Goal: Obtain resource: Download file/media

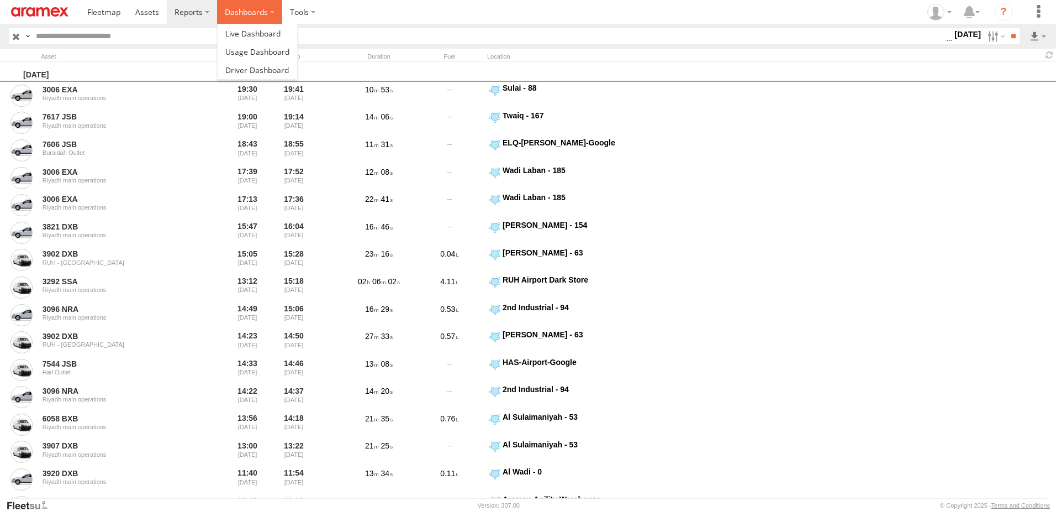
click at [218, 6] on label "Dashboards" at bounding box center [249, 12] width 65 height 24
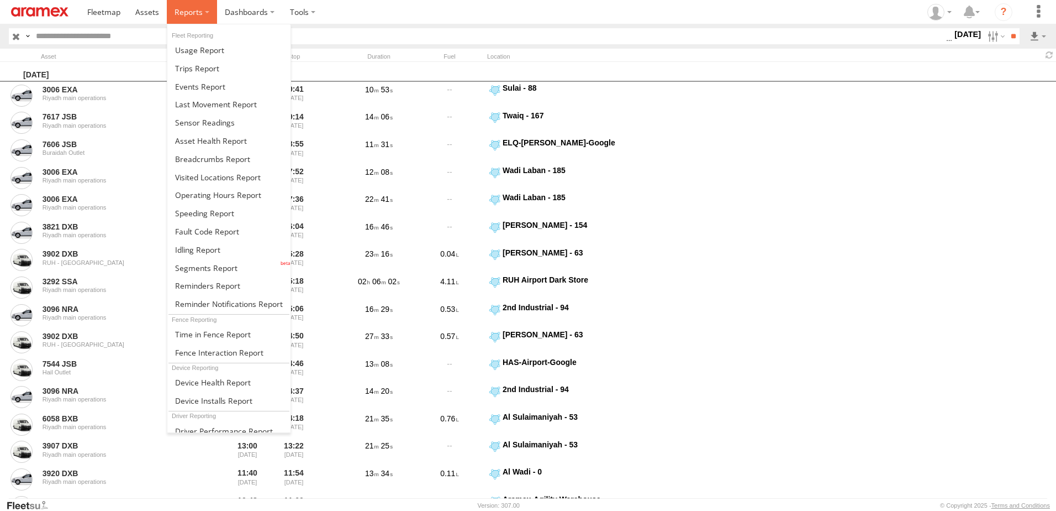
click at [191, 8] on span at bounding box center [189, 12] width 28 height 10
click at [196, 260] on link at bounding box center [228, 268] width 123 height 18
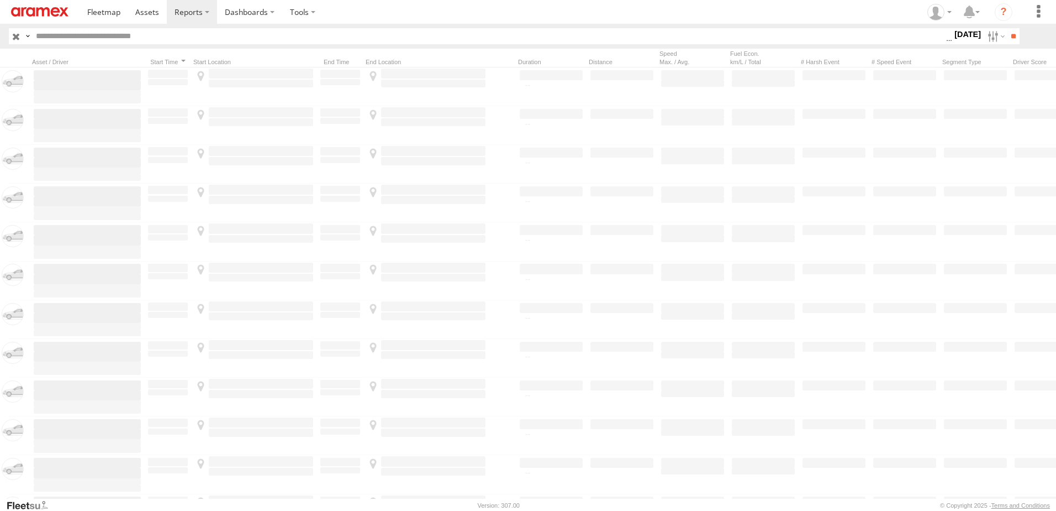
click at [959, 29] on label "[DATE]" at bounding box center [968, 34] width 31 height 12
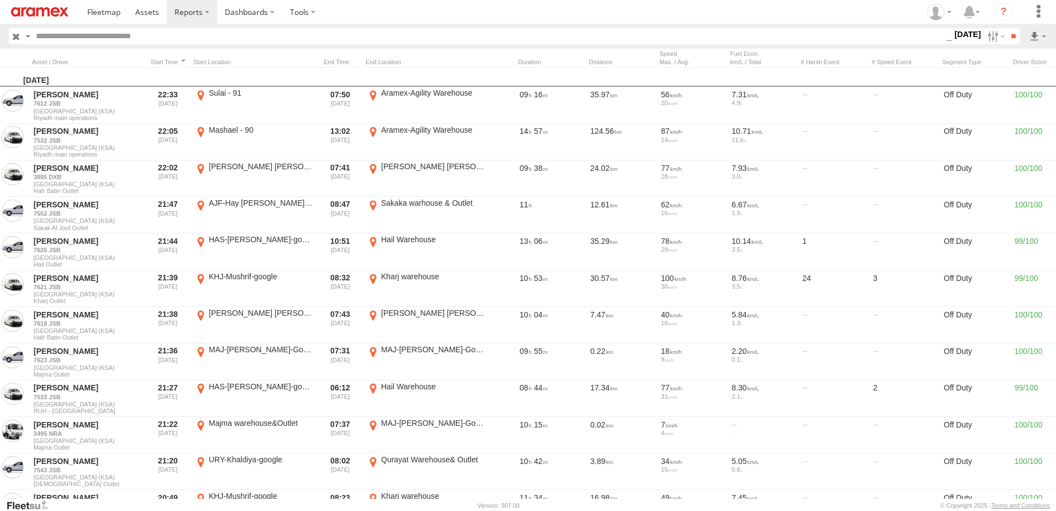
click at [0, 0] on label at bounding box center [0, 0] width 0 height 0
click at [1018, 36] on input "**" at bounding box center [1013, 36] width 13 height 16
click at [1034, 69] on link at bounding box center [1009, 76] width 67 height 17
